Goal: Find specific page/section: Find specific page/section

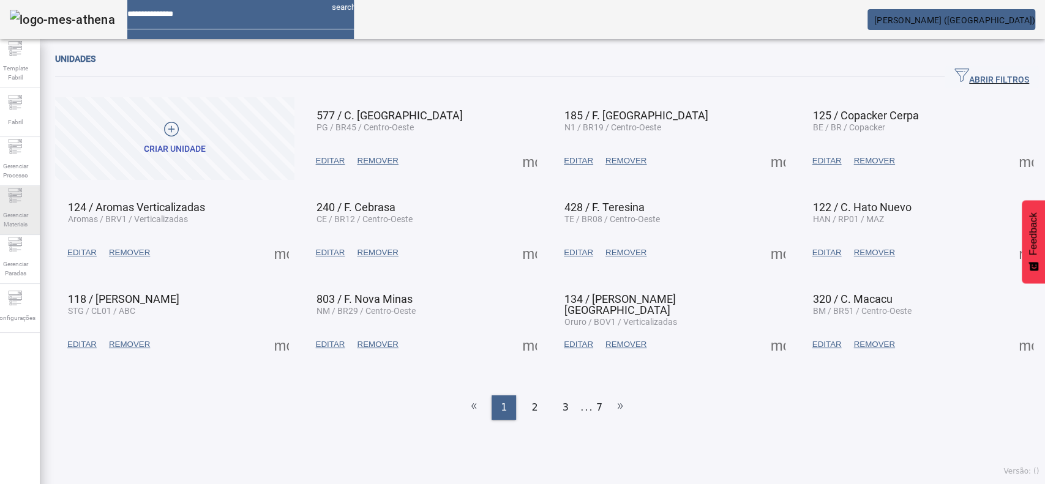
click at [25, 215] on span "Gerenciar Materiais" at bounding box center [15, 220] width 37 height 26
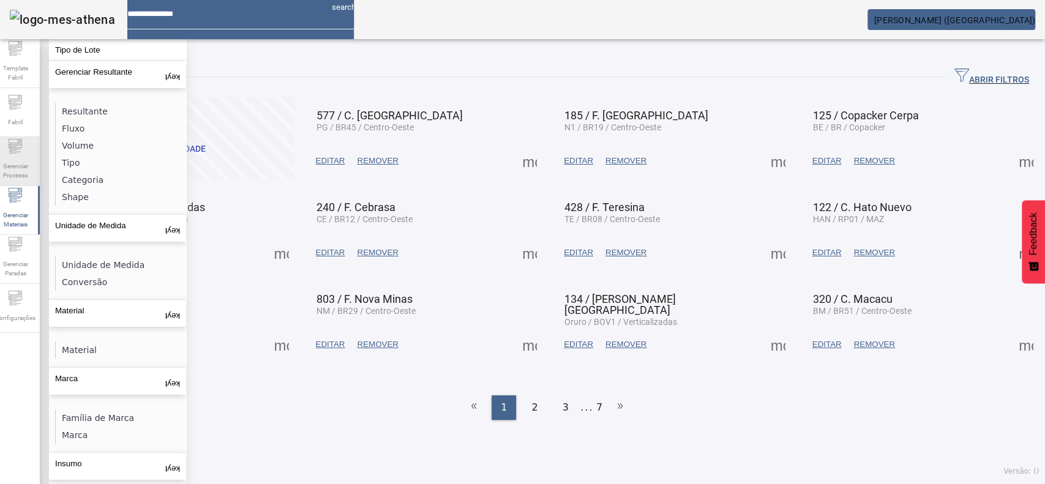
click at [27, 166] on span "Gerenciar Processo" at bounding box center [15, 171] width 37 height 26
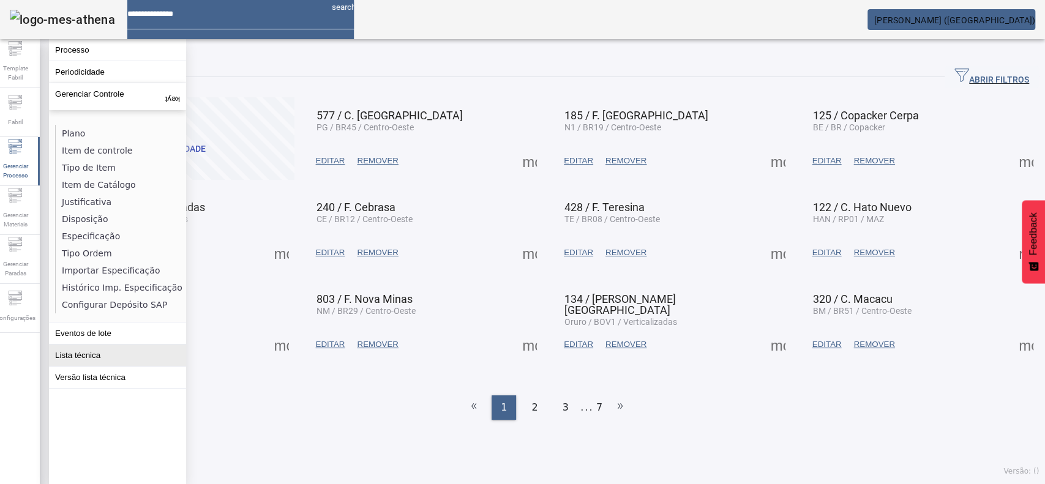
click at [73, 364] on button "Lista técnica" at bounding box center [117, 355] width 137 height 21
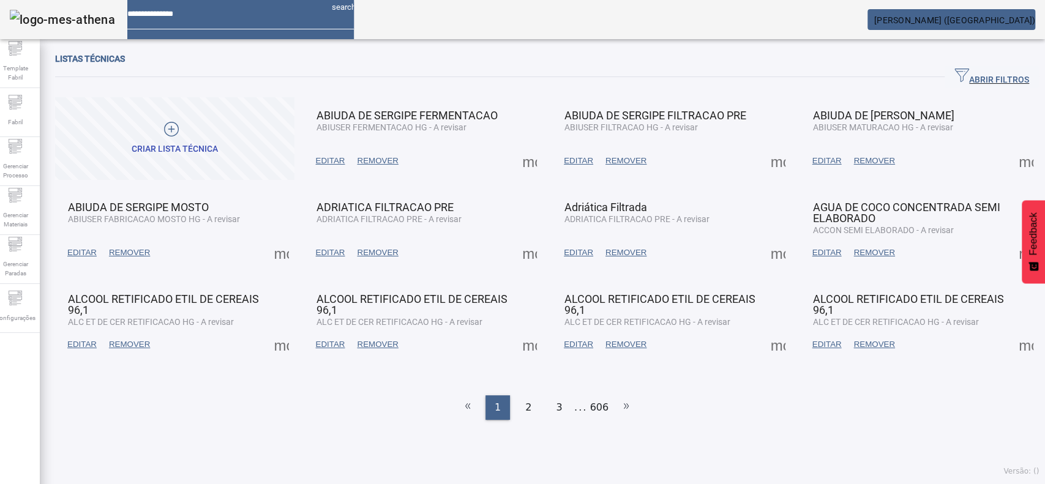
click at [960, 81] on span "ABRIR FILTROS" at bounding box center [992, 77] width 75 height 18
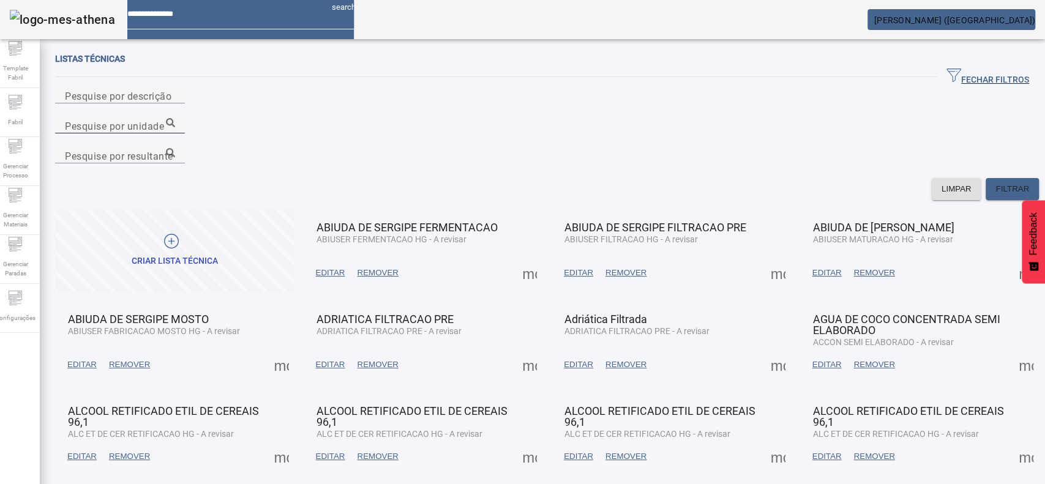
click at [175, 119] on input "Pesquise por unidade" at bounding box center [120, 126] width 110 height 15
click at [175, 118] on icon at bounding box center [170, 122] width 9 height 9
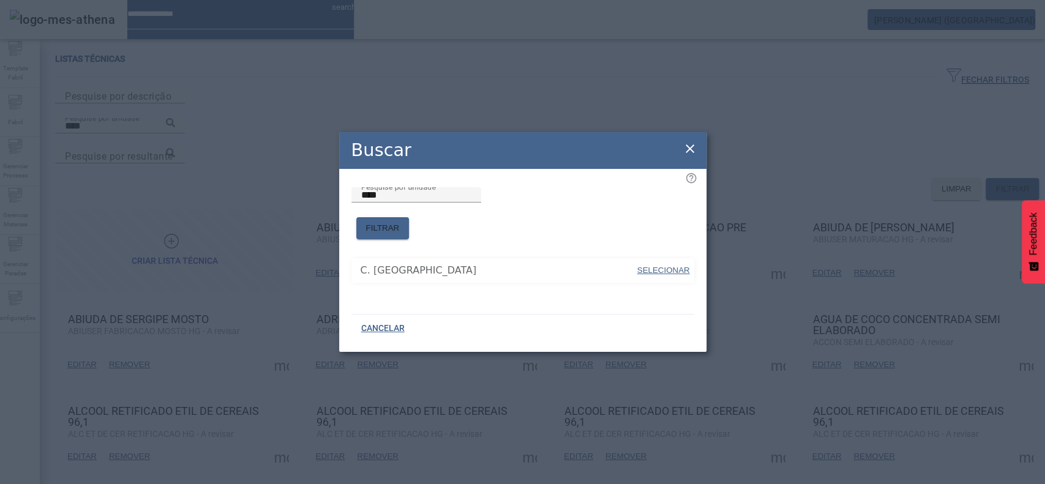
drag, startPoint x: 666, startPoint y: 253, endPoint x: 373, endPoint y: 52, distance: 354.9
click at [666, 256] on span at bounding box center [663, 270] width 55 height 29
type input "**********"
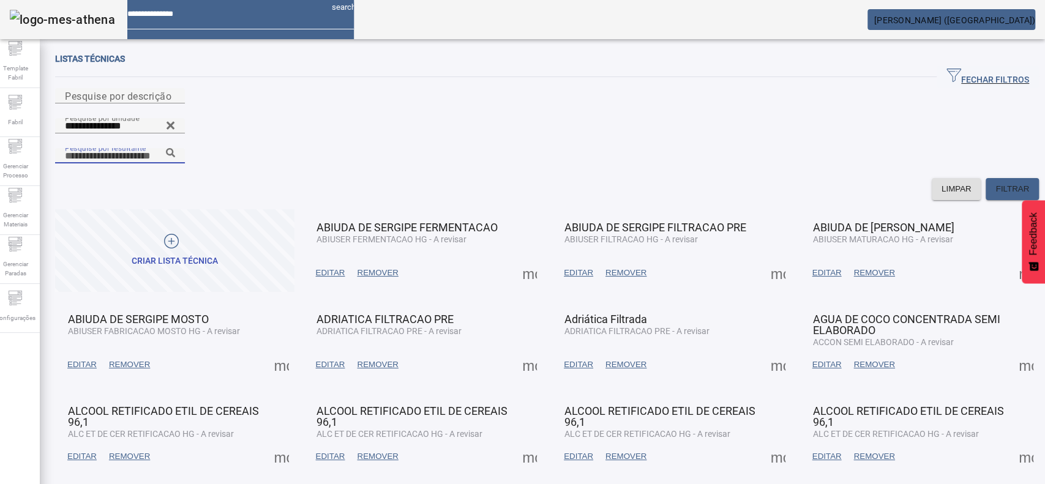
click at [175, 149] on input "Pesquise por resultante" at bounding box center [120, 156] width 110 height 15
paste input "**********"
click at [175, 148] on icon at bounding box center [170, 152] width 9 height 9
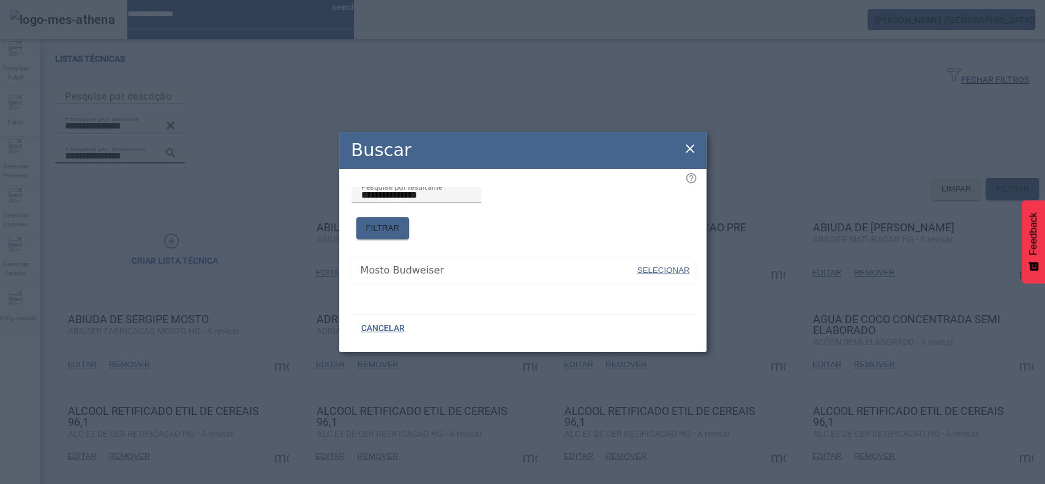
click at [688, 269] on span "SELECIONAR" at bounding box center [663, 271] width 53 height 12
type input "**********"
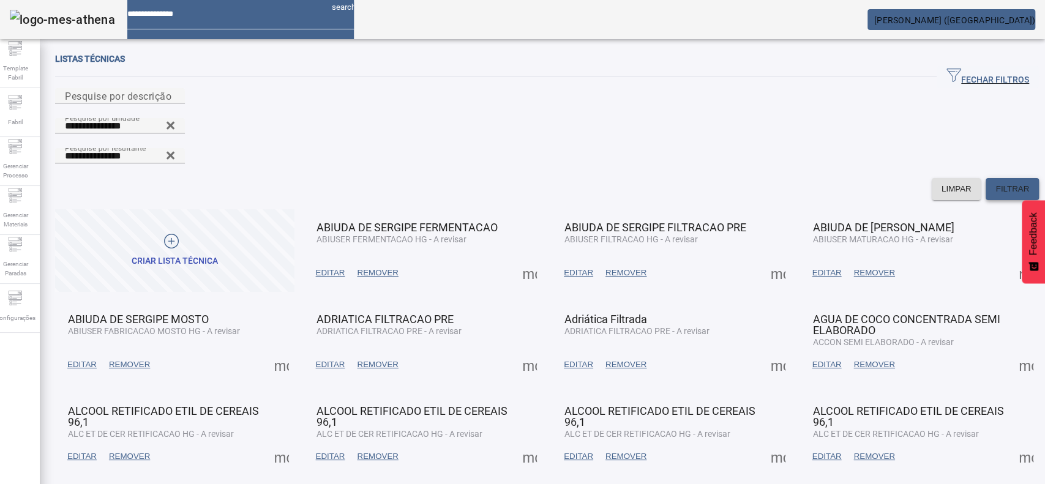
click at [1010, 174] on span at bounding box center [1012, 188] width 53 height 29
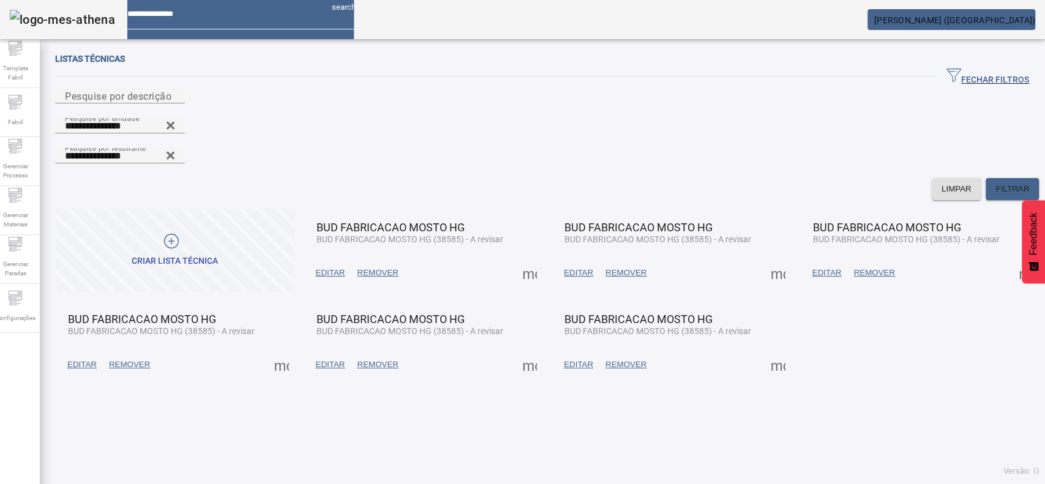
click at [342, 267] on span "EDITAR" at bounding box center [330, 273] width 29 height 12
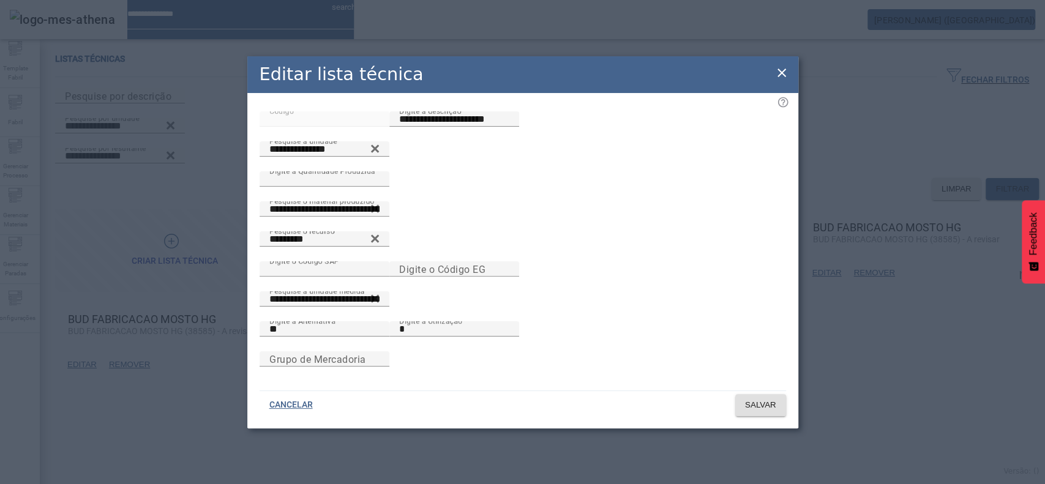
click at [780, 69] on icon at bounding box center [782, 73] width 9 height 9
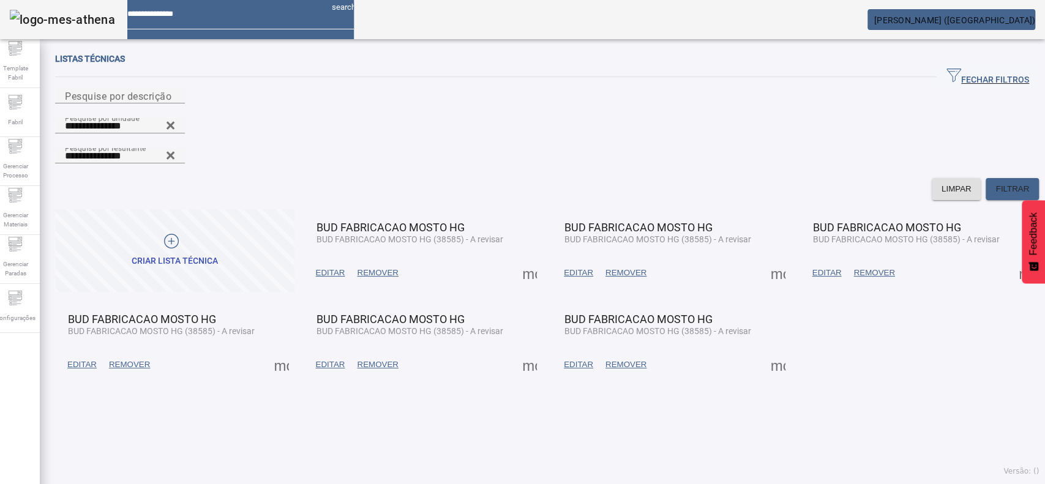
click at [568, 267] on span "EDITAR" at bounding box center [578, 273] width 29 height 12
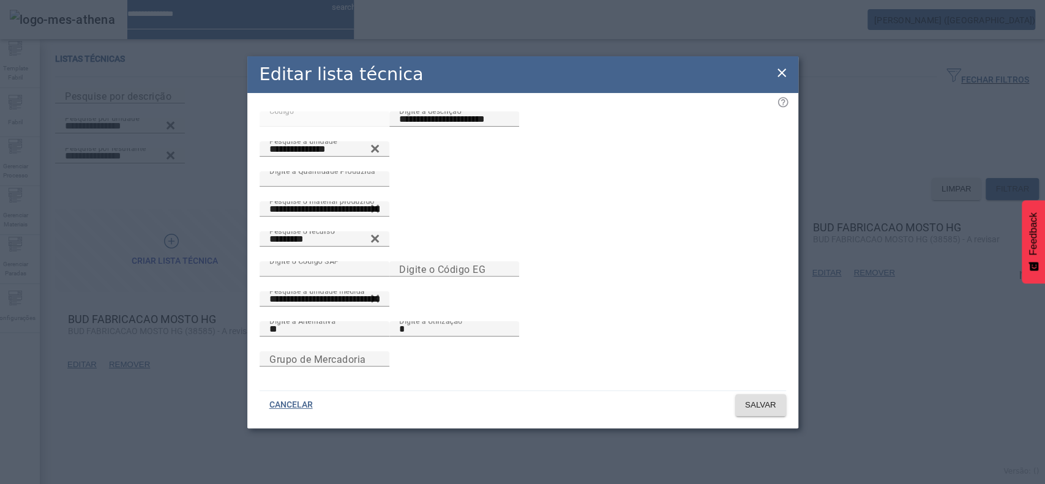
click at [785, 66] on icon at bounding box center [782, 73] width 15 height 15
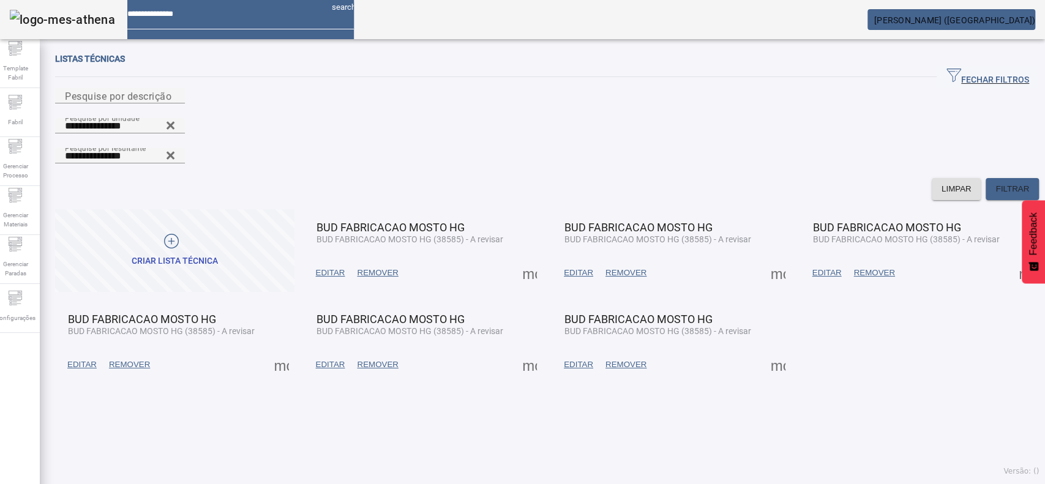
click at [818, 267] on span "EDITAR" at bounding box center [826, 273] width 29 height 12
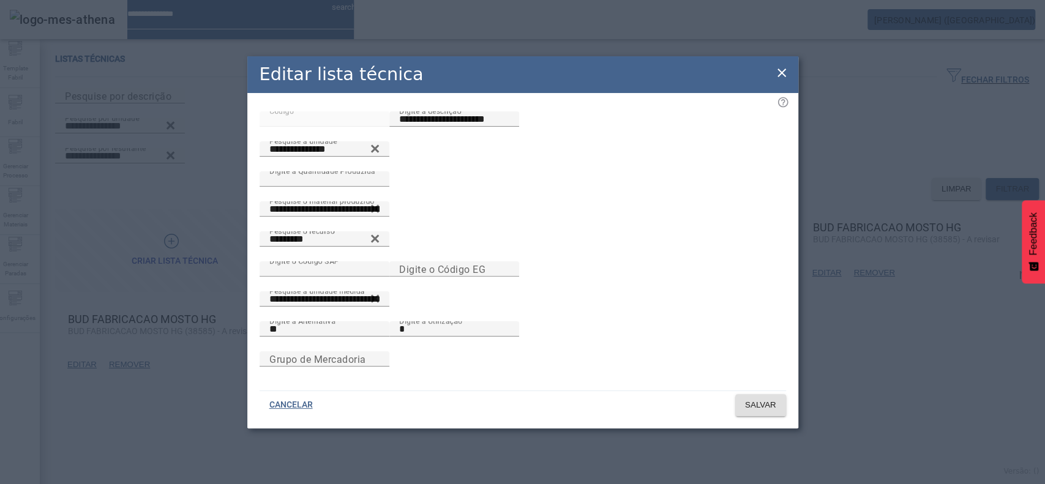
click at [784, 66] on icon at bounding box center [782, 73] width 15 height 15
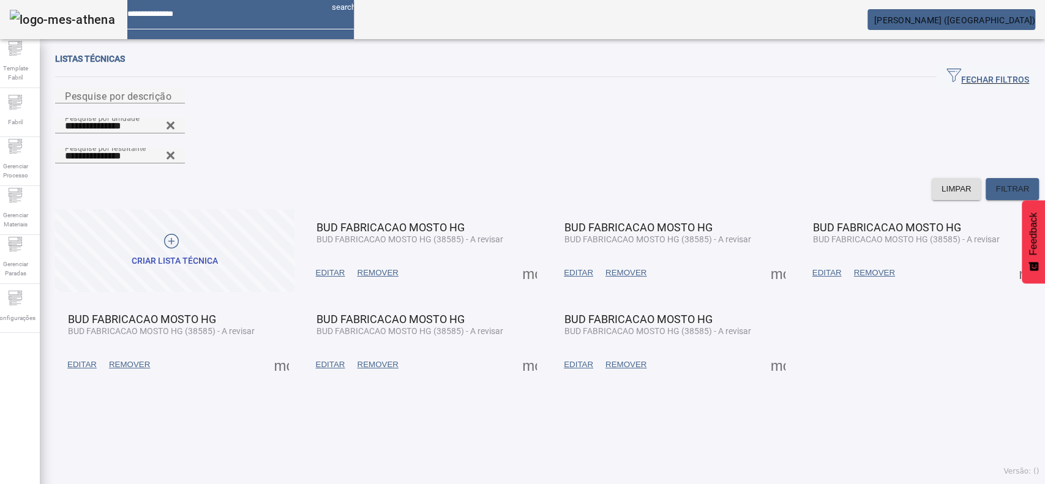
click at [96, 359] on span "EDITAR" at bounding box center [81, 365] width 29 height 12
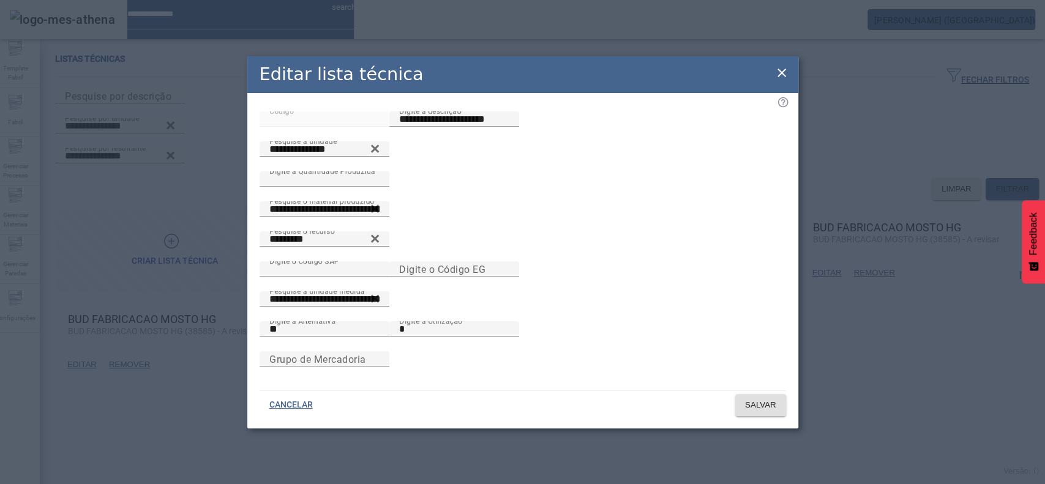
click at [784, 66] on icon at bounding box center [782, 73] width 15 height 15
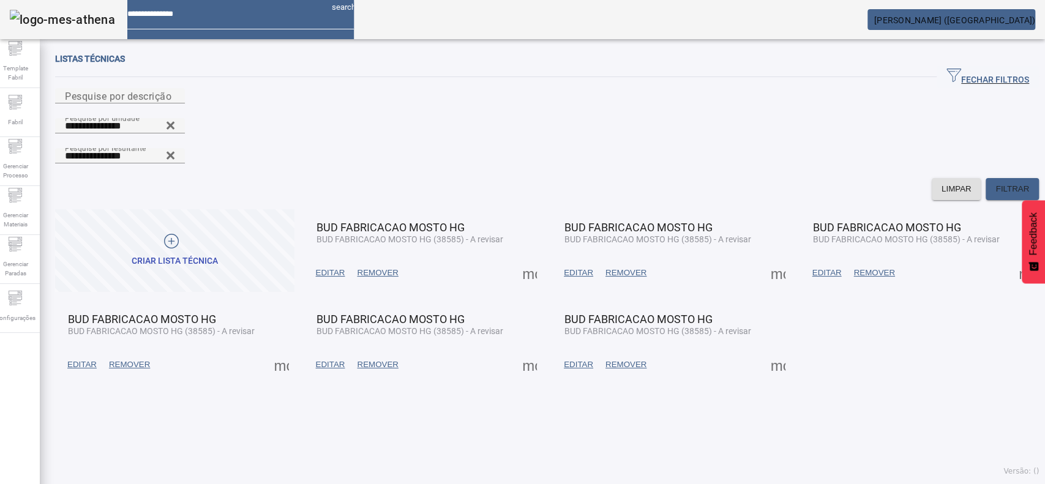
click at [343, 359] on span "EDITAR" at bounding box center [330, 365] width 29 height 12
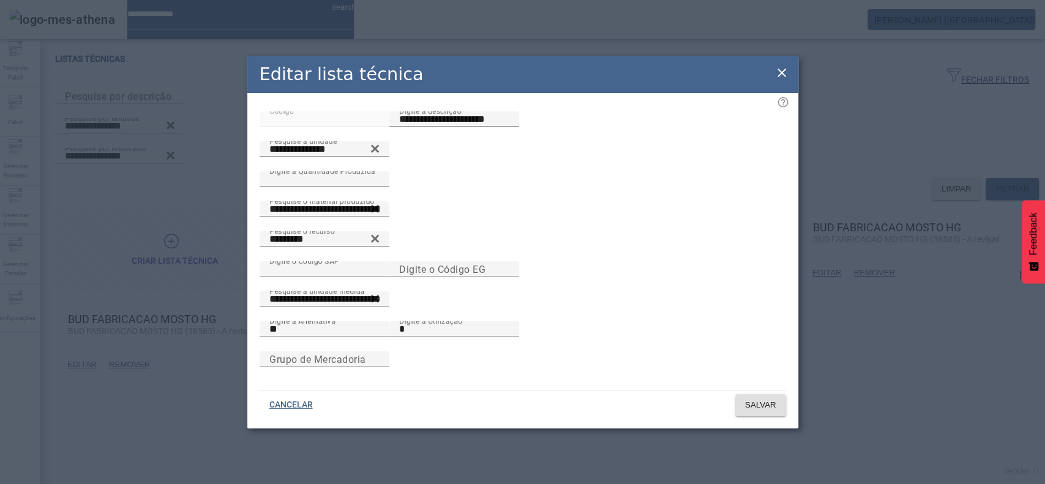
click at [778, 66] on icon at bounding box center [782, 73] width 15 height 15
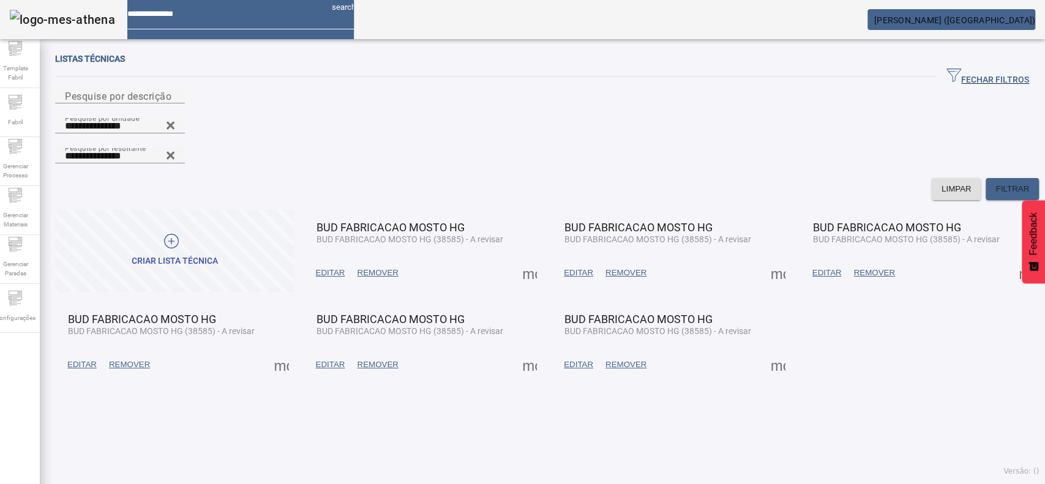
click at [574, 359] on span "EDITAR" at bounding box center [578, 365] width 29 height 12
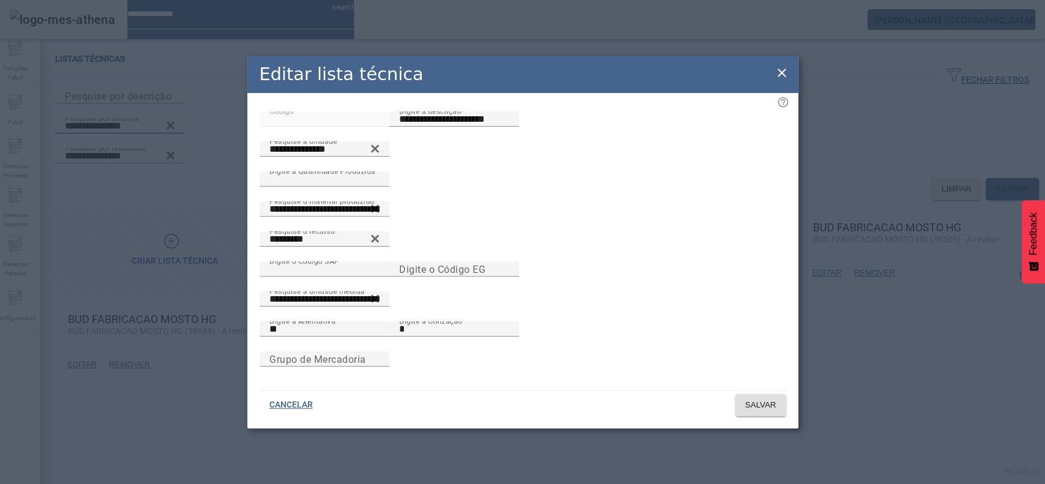
drag, startPoint x: 782, startPoint y: 66, endPoint x: 692, endPoint y: 102, distance: 97.8
click at [782, 69] on icon at bounding box center [782, 73] width 9 height 9
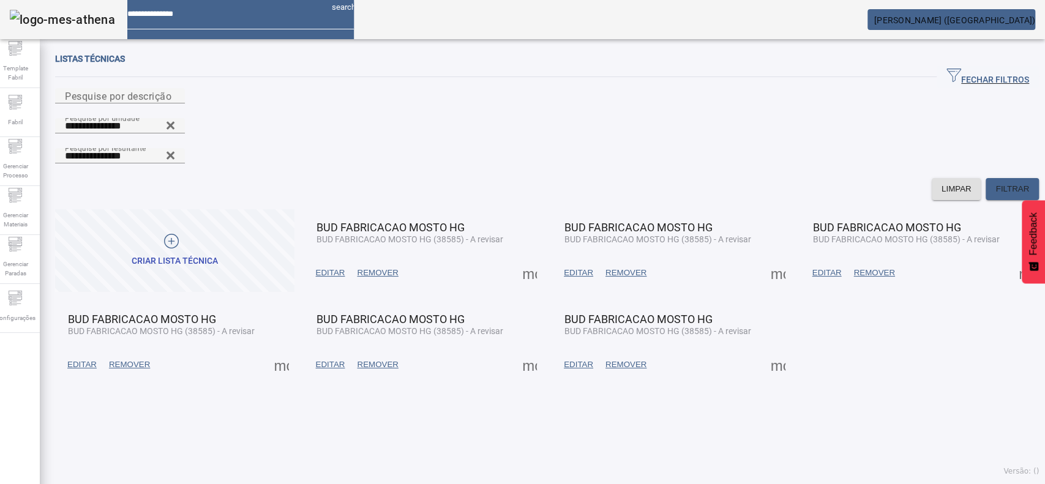
click at [276, 350] on span at bounding box center [281, 364] width 29 height 29
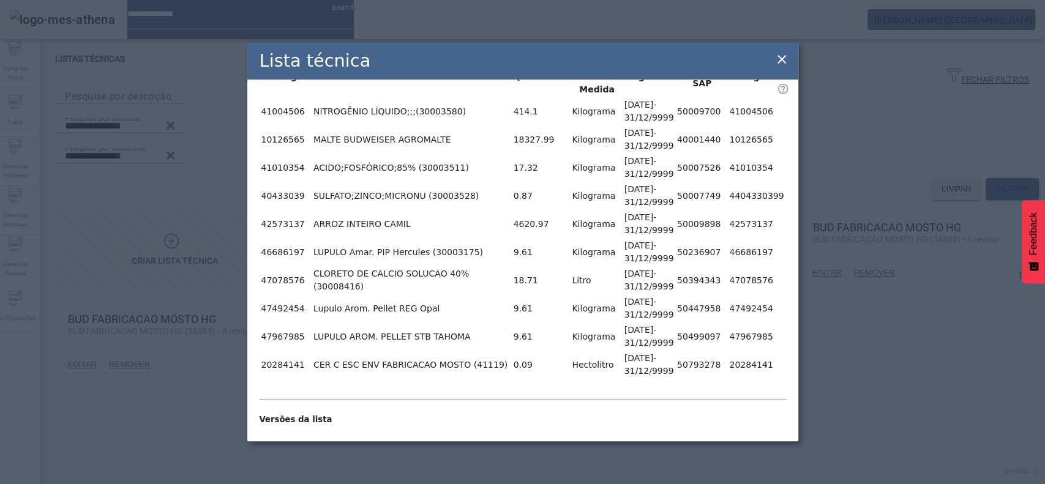
scroll to position [245, 0]
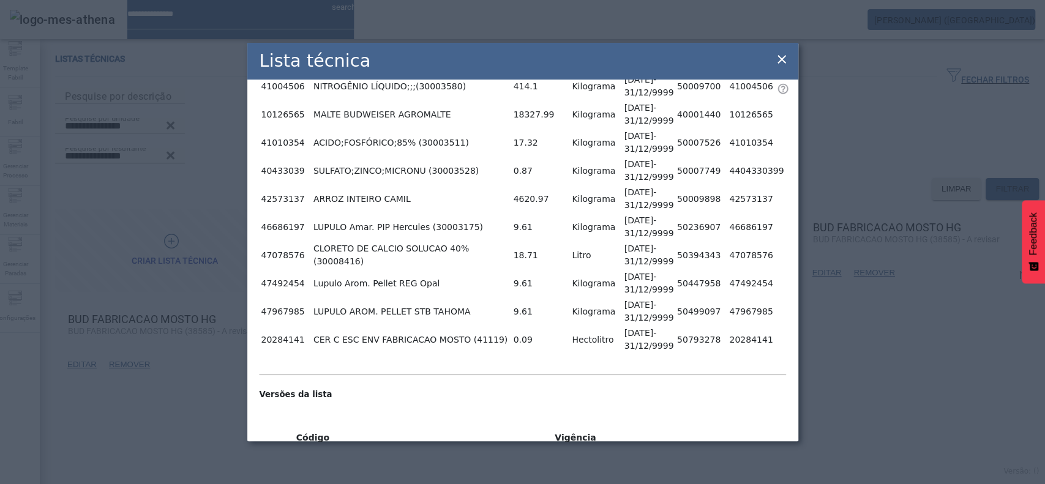
drag, startPoint x: 533, startPoint y: 257, endPoint x: 513, endPoint y: 257, distance: 20.2
click at [513, 257] on tr "47078576 CLORETO DE CALCIO SOLUCAO 40% (30008416) 18.71 Litro [DATE] - 31/12/99…" at bounding box center [523, 255] width 524 height 27
drag, startPoint x: 620, startPoint y: 236, endPoint x: 671, endPoint y: 266, distance: 59.5
click at [671, 266] on tr "47078576 CLORETO DE CALCIO SOLUCAO 40% (30008416) 18.71 Litro [DATE] - 31/12/99…" at bounding box center [523, 255] width 524 height 27
drag, startPoint x: 266, startPoint y: 252, endPoint x: 753, endPoint y: 255, distance: 486.8
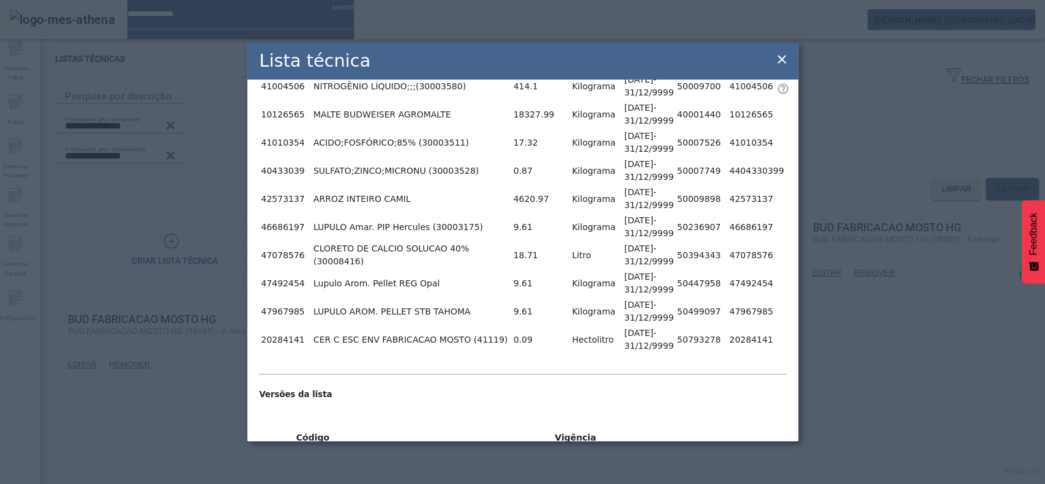
click at [753, 255] on tr "47078576 CLORETO DE CALCIO SOLUCAO 40% (30008416) 18.71 Litro [DATE] - 31/12/99…" at bounding box center [523, 255] width 524 height 27
